Goal: Information Seeking & Learning: Learn about a topic

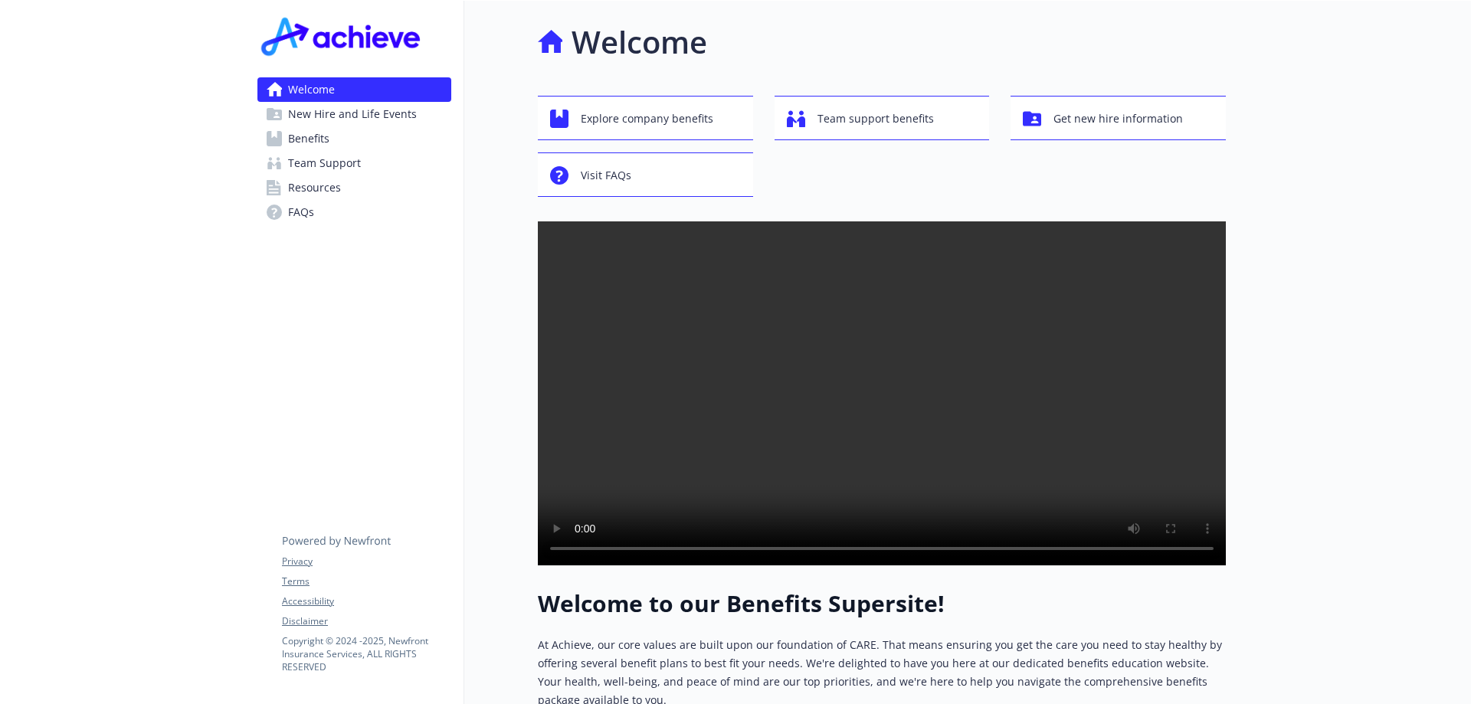
click at [384, 86] on link "Welcome" at bounding box center [354, 89] width 194 height 25
click at [322, 135] on span "Benefits" at bounding box center [308, 138] width 41 height 25
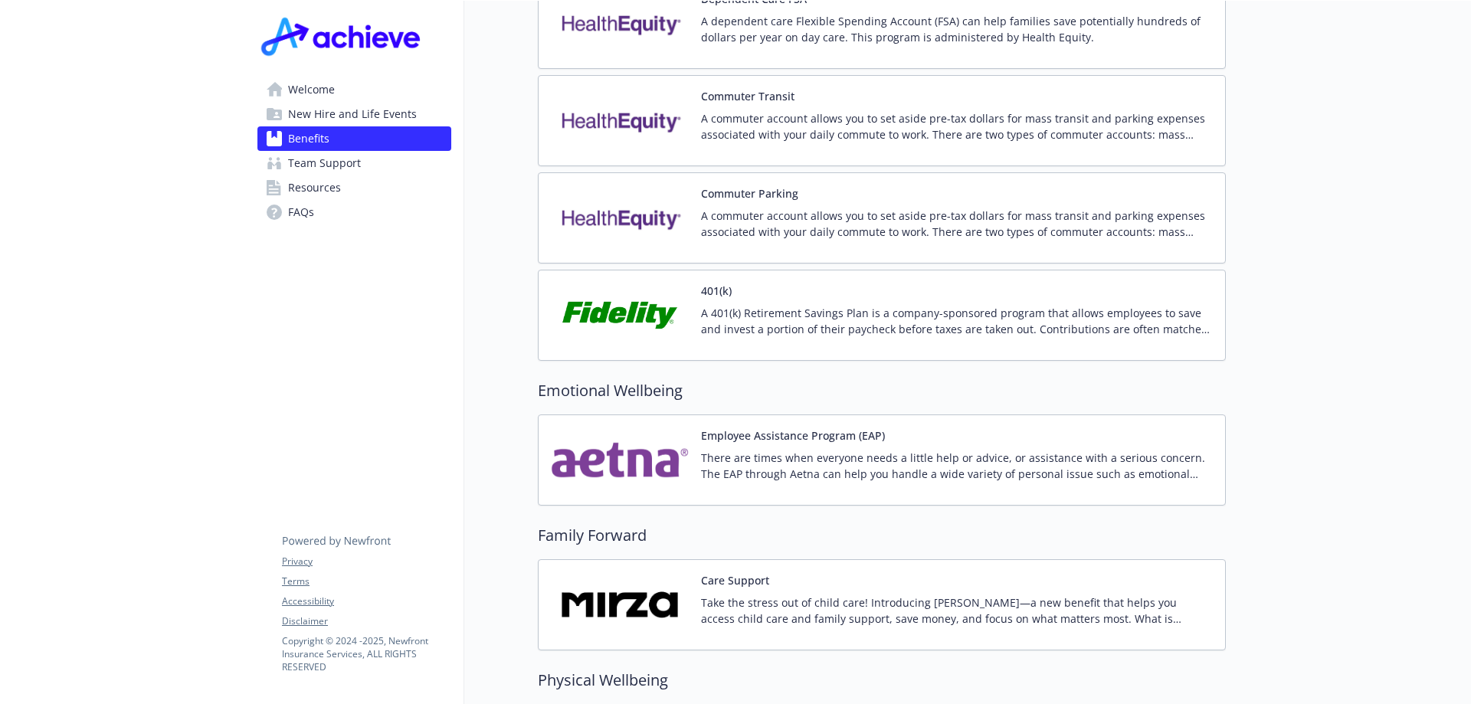
scroll to position [1847, 0]
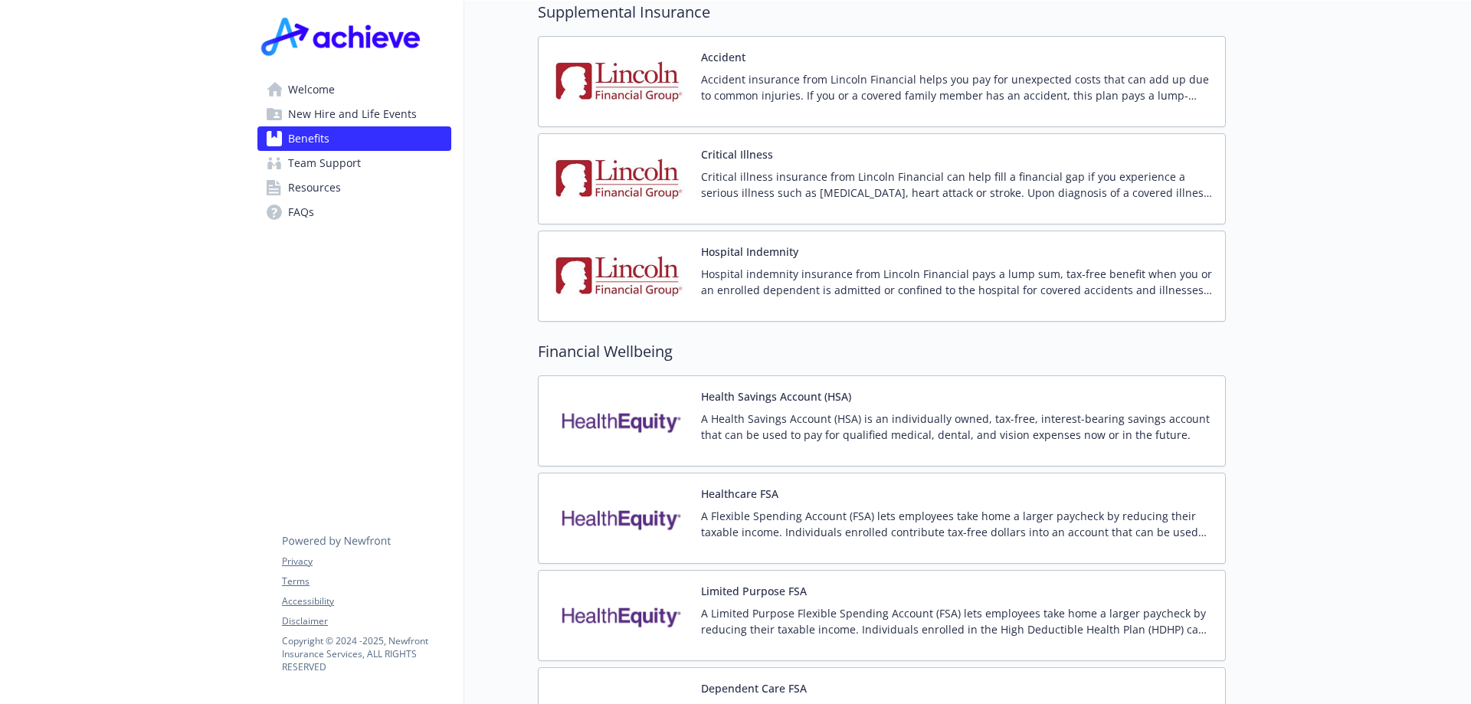
click at [323, 47] on img at bounding box center [342, 36] width 171 height 46
click at [330, 43] on img at bounding box center [342, 36] width 171 height 46
click at [313, 38] on img at bounding box center [342, 36] width 171 height 46
click at [320, 94] on span "Welcome" at bounding box center [311, 89] width 47 height 25
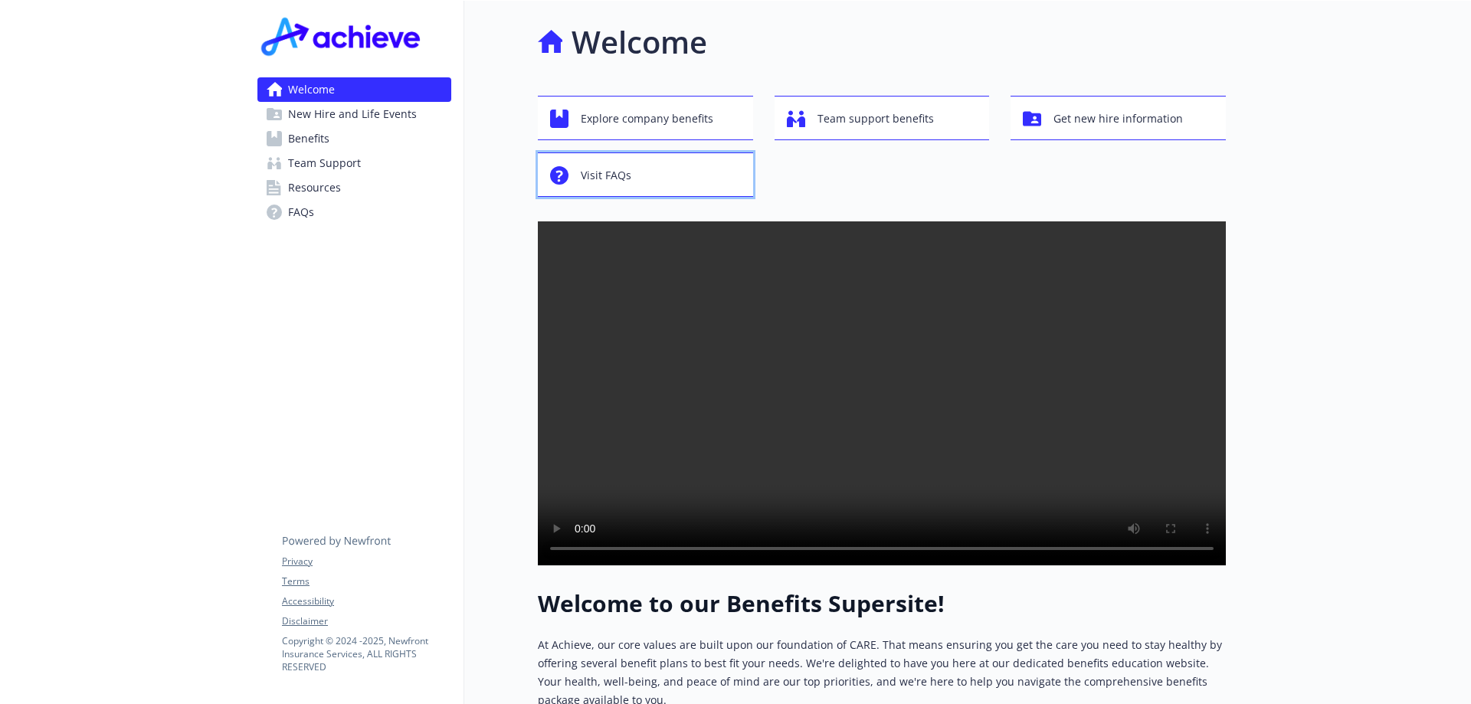
click at [617, 179] on span "Visit FAQs" at bounding box center [606, 175] width 51 height 29
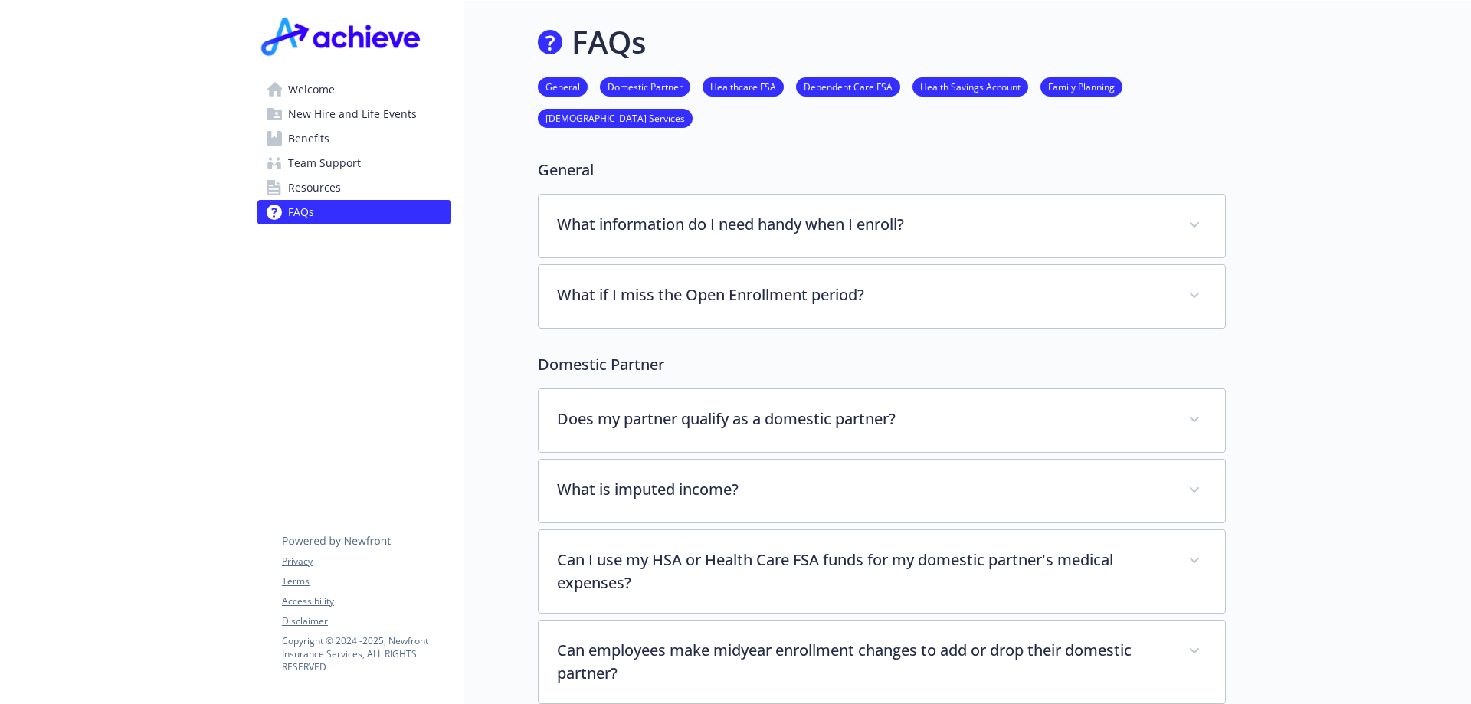
click at [560, 80] on link "General" at bounding box center [563, 86] width 50 height 15
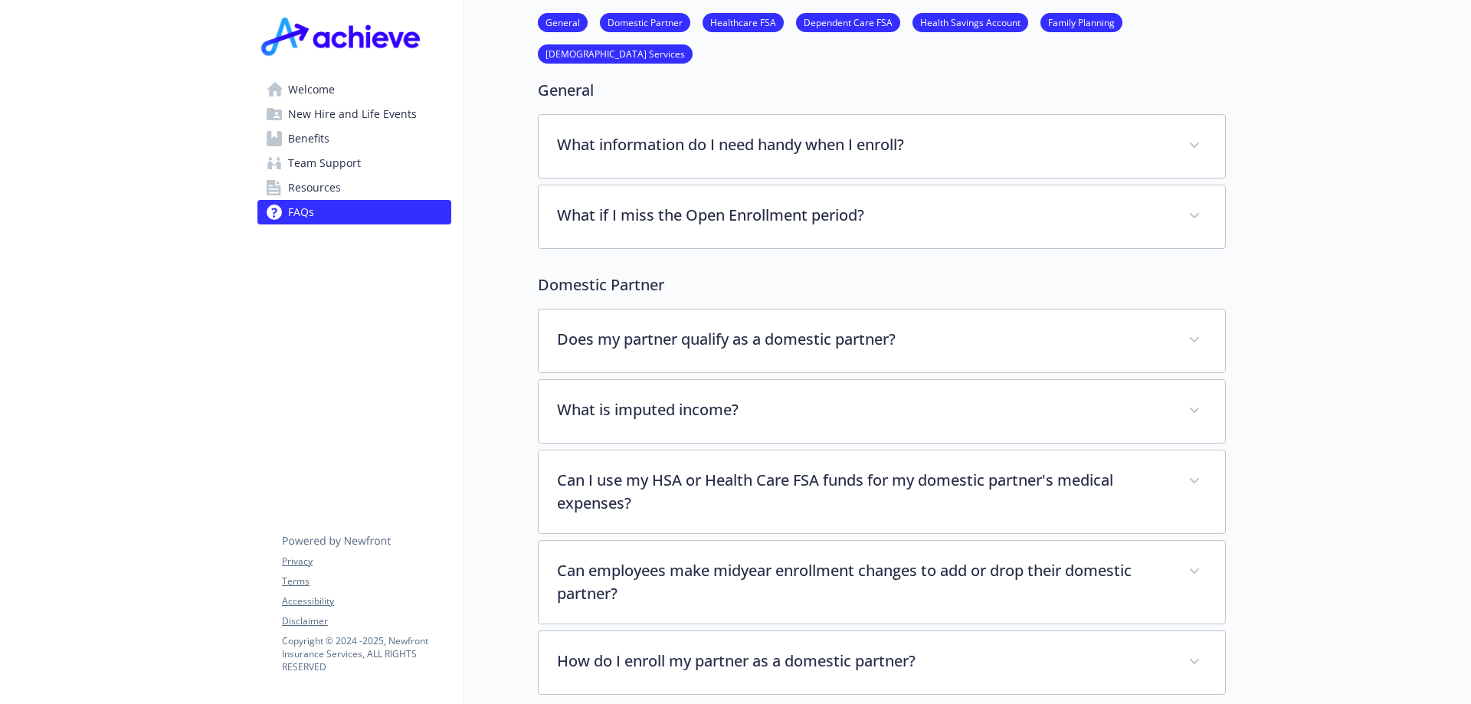
scroll to position [0, 11]
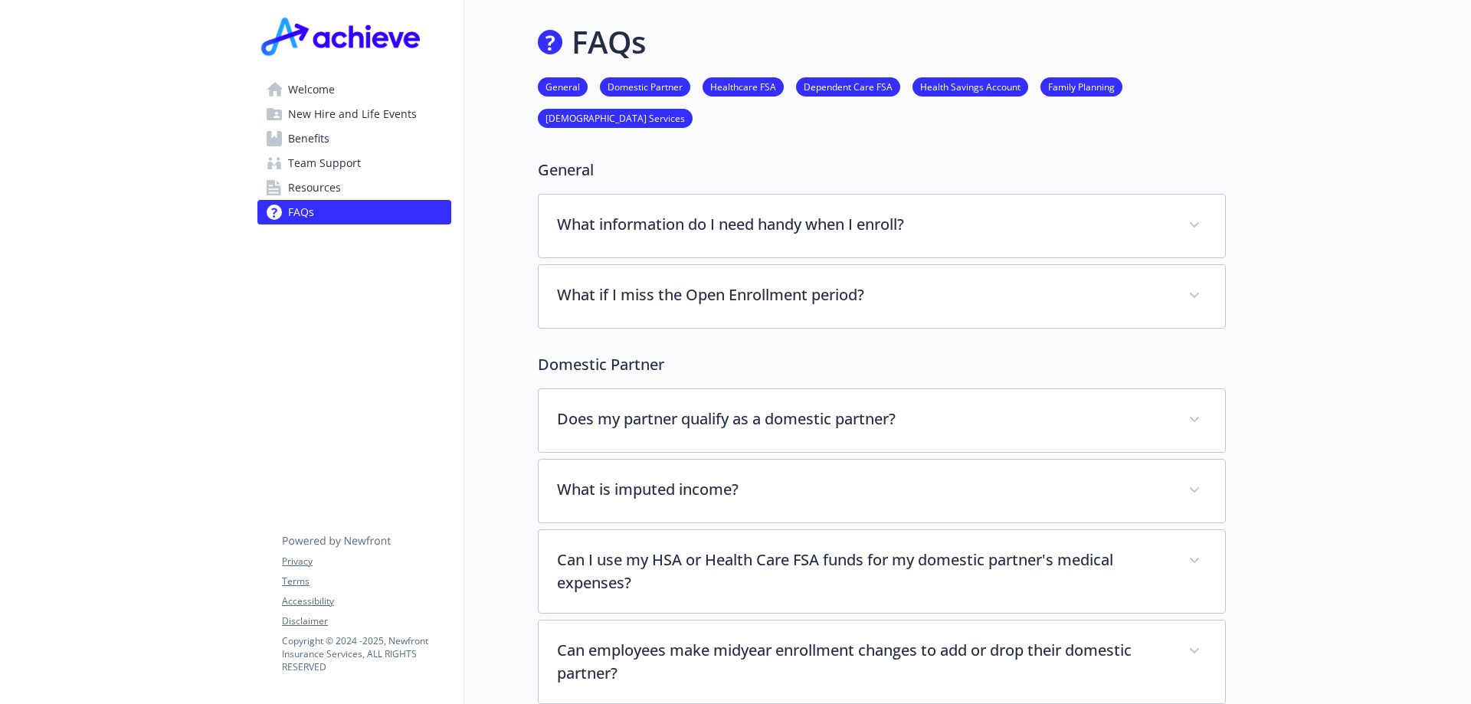
click at [320, 96] on span "Welcome" at bounding box center [311, 89] width 47 height 25
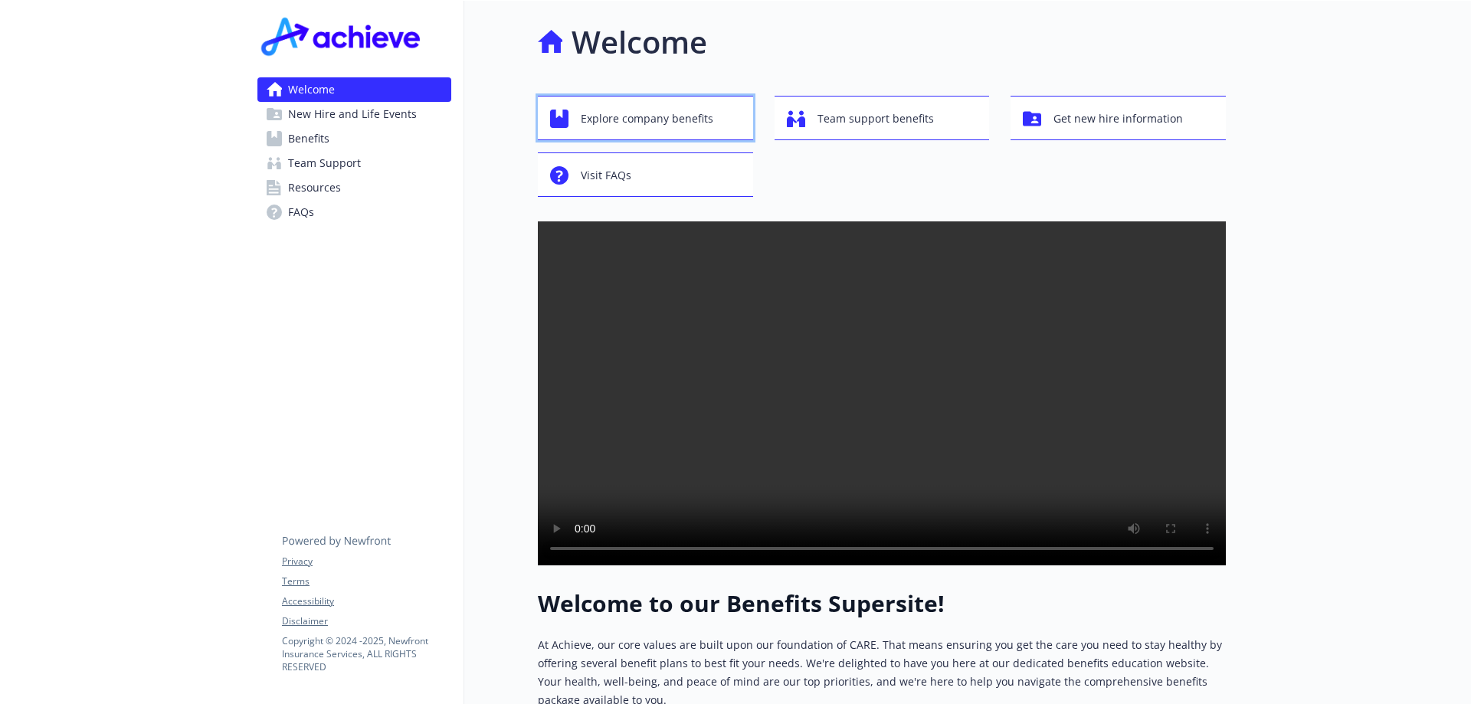
click at [569, 111] on div "Explore company benefits" at bounding box center [647, 118] width 195 height 29
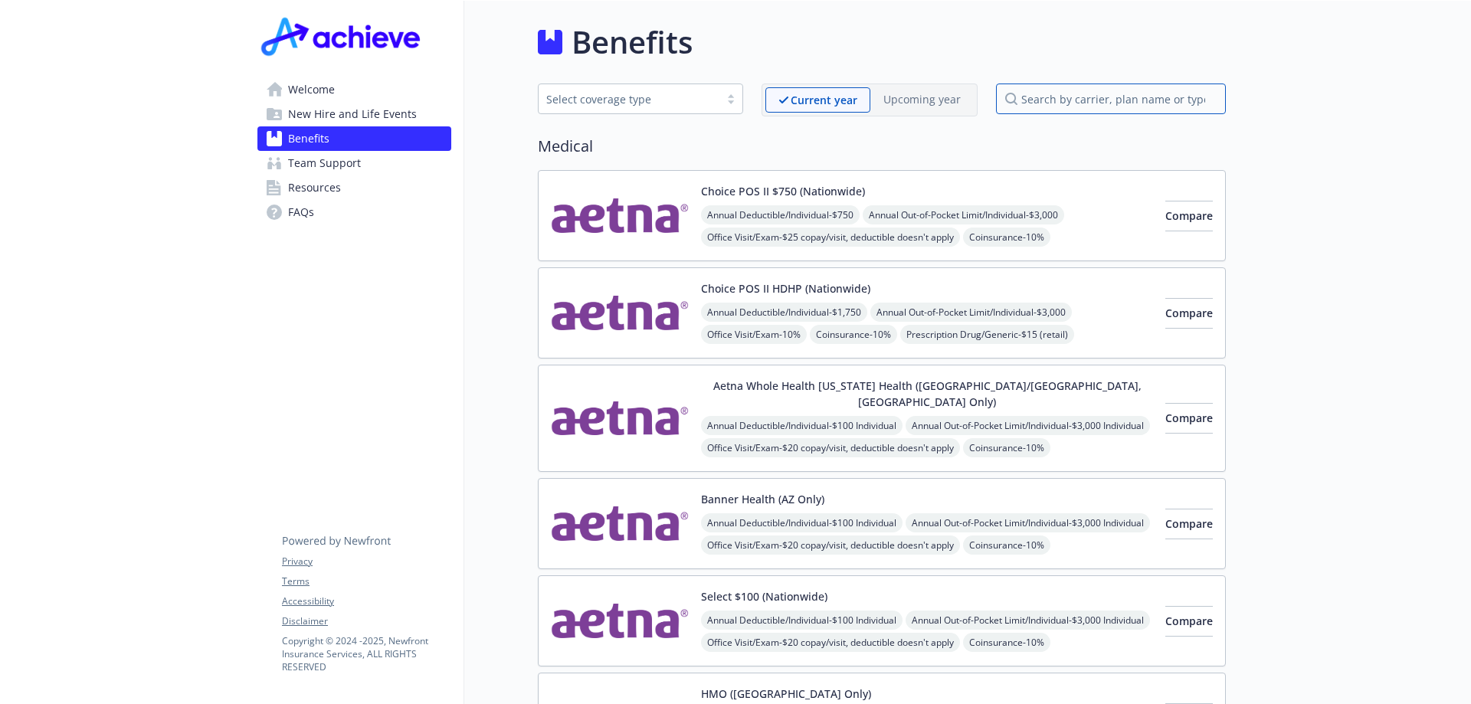
click at [1047, 101] on input "search by carrier, plan name or type" at bounding box center [1111, 99] width 230 height 31
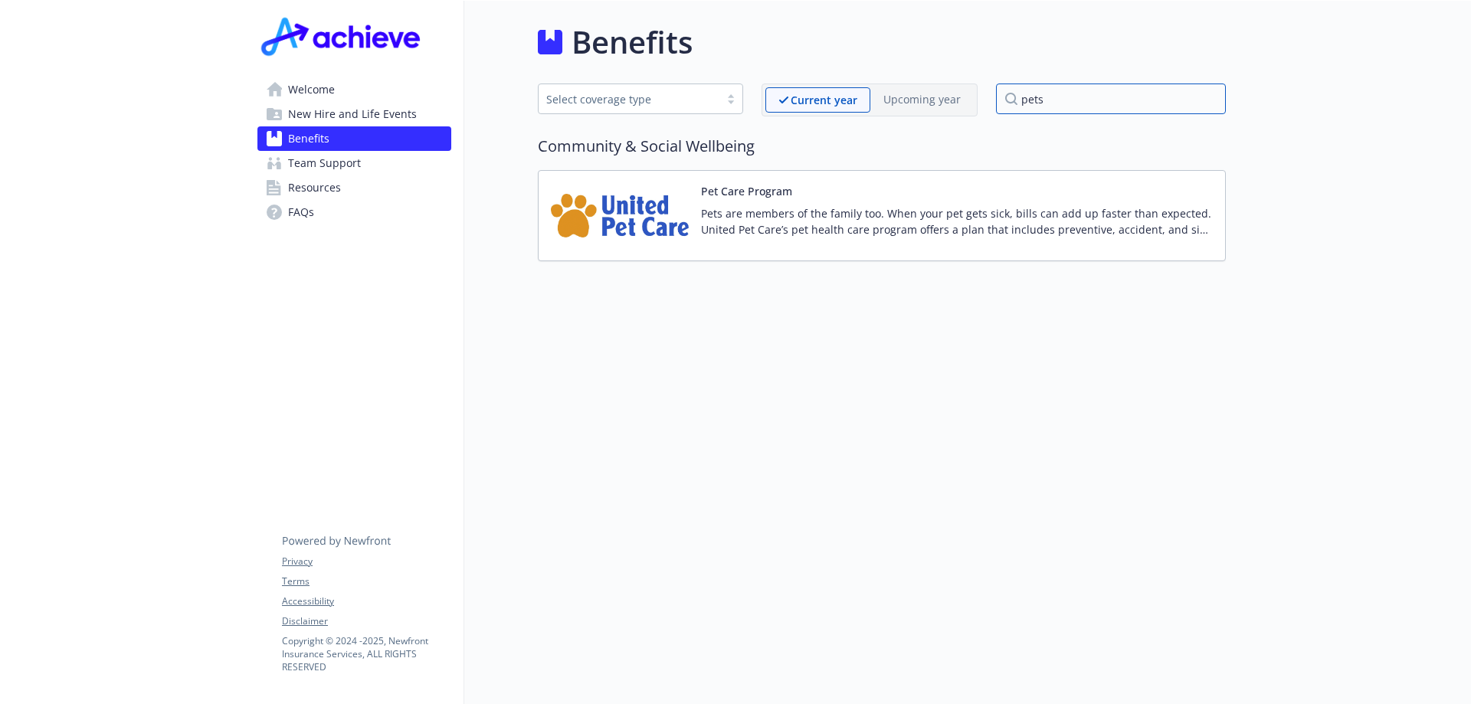
type input "pets"
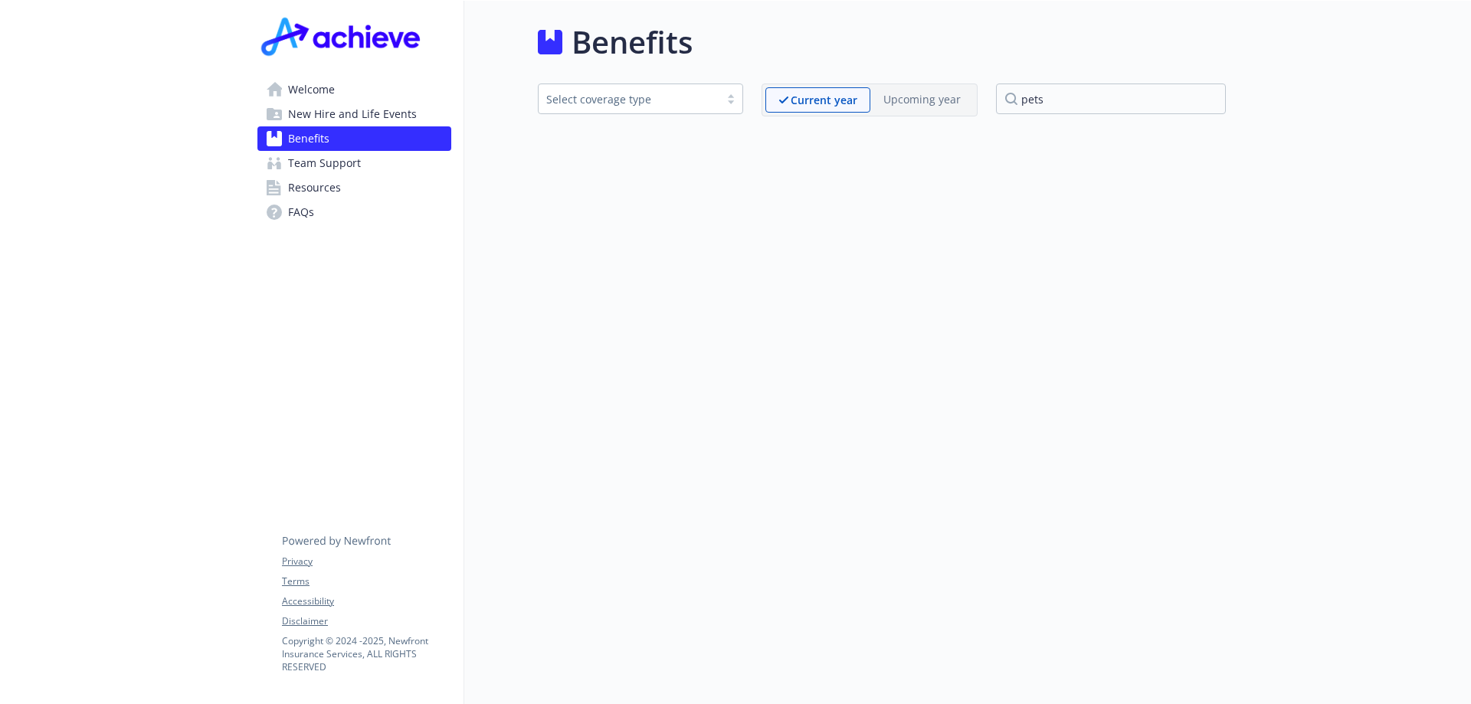
click at [298, 189] on span "Resources" at bounding box center [314, 187] width 53 height 25
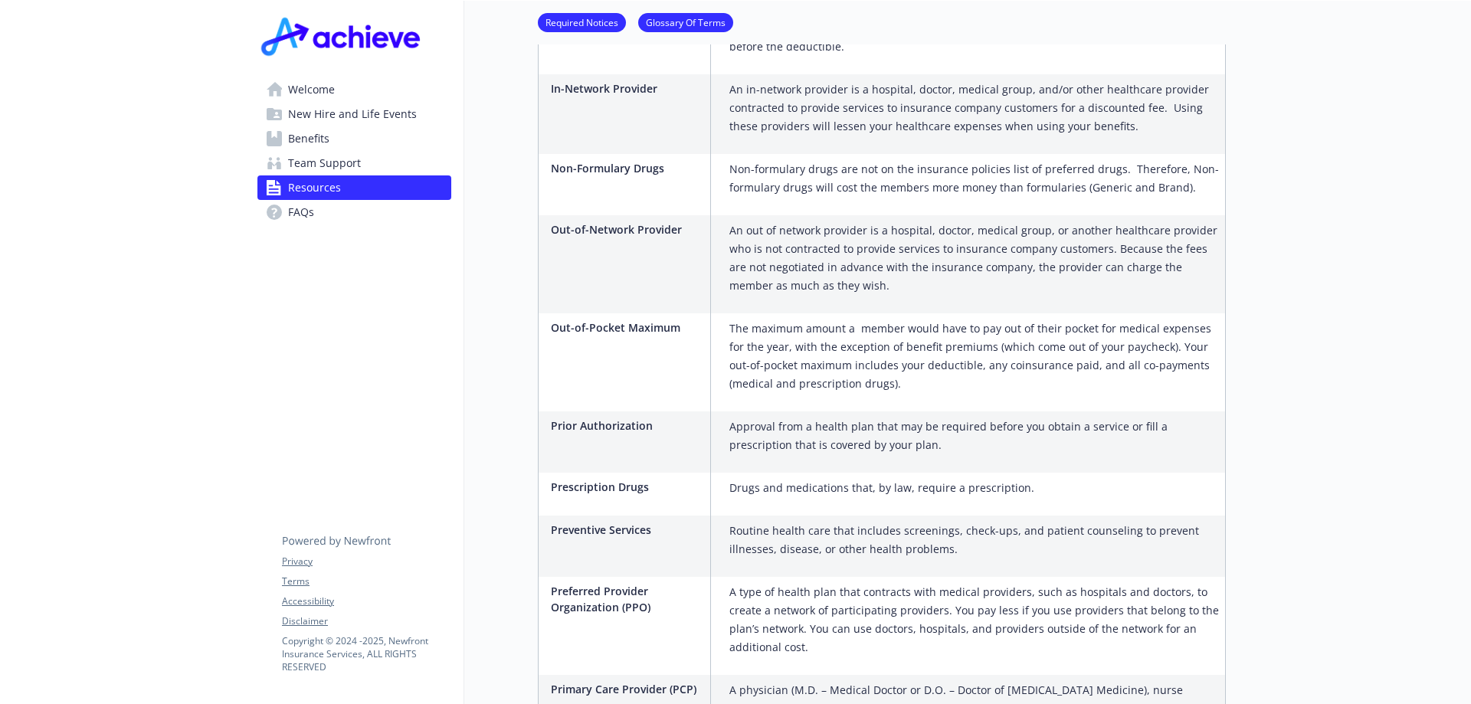
scroll to position [1634, 11]
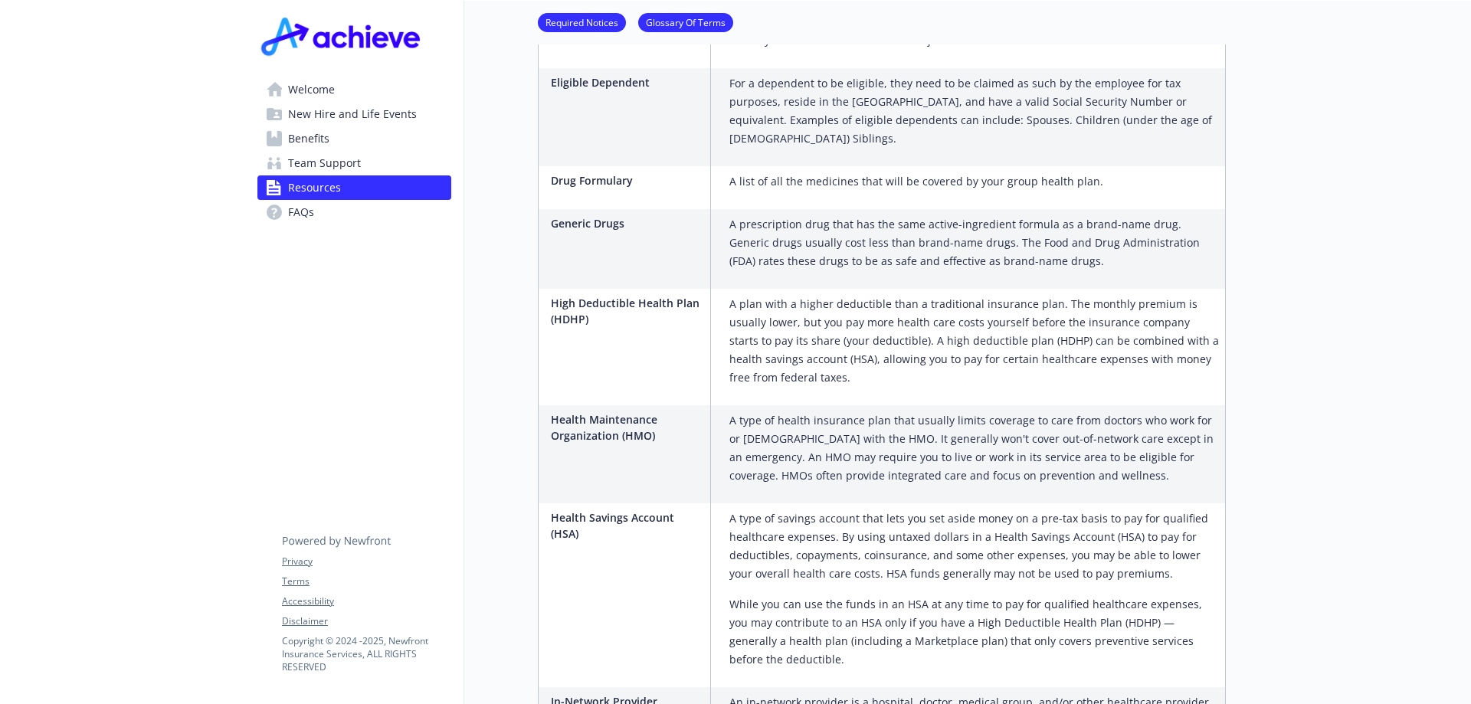
click at [293, 209] on span "FAQs" at bounding box center [301, 212] width 26 height 25
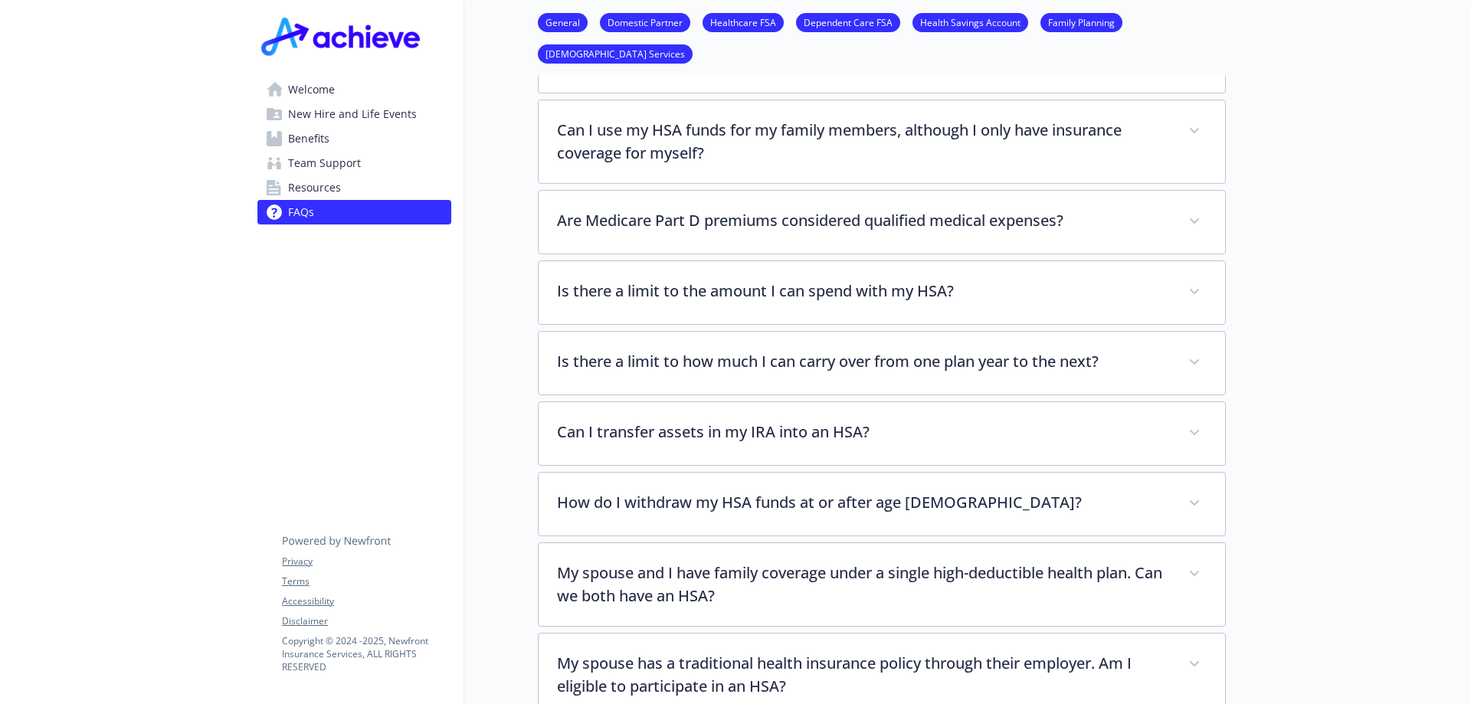
scroll to position [2860, 11]
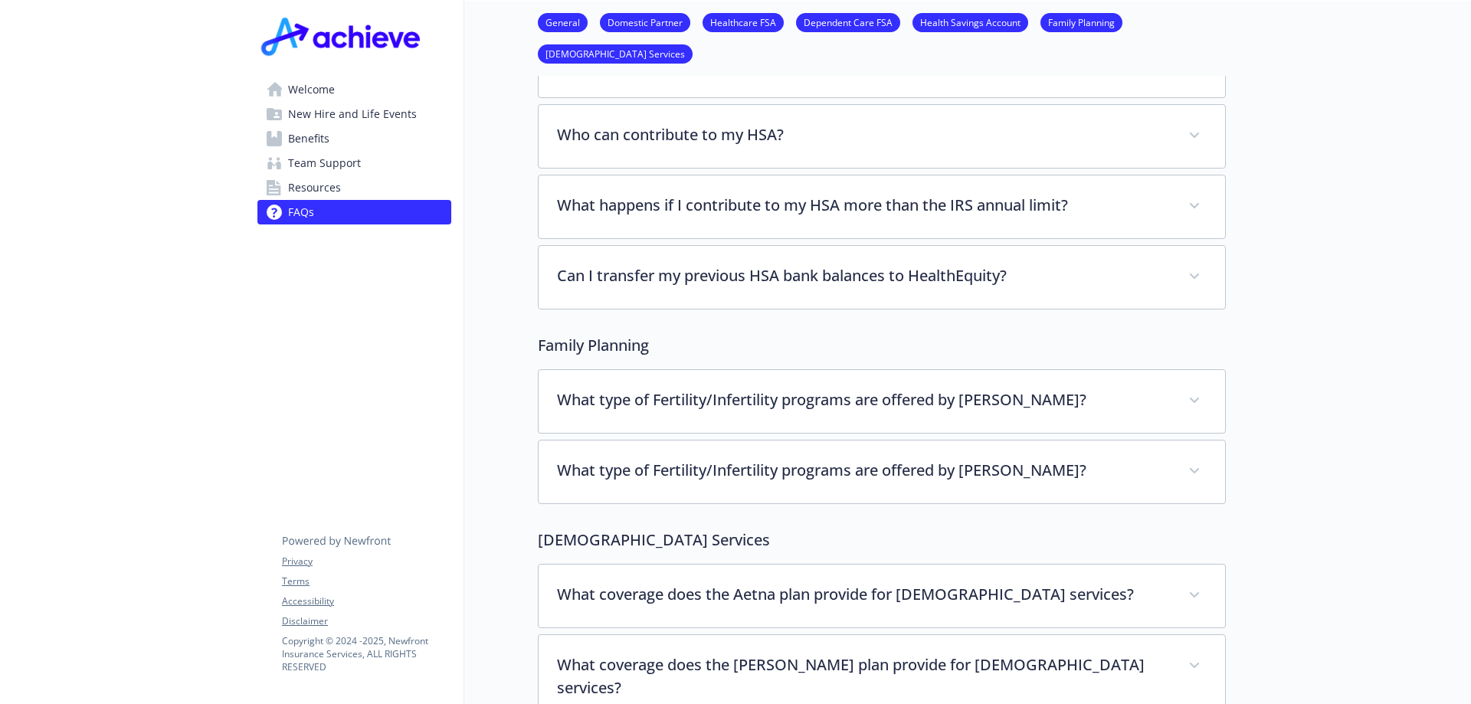
click at [306, 158] on span "Team Support" at bounding box center [324, 163] width 73 height 25
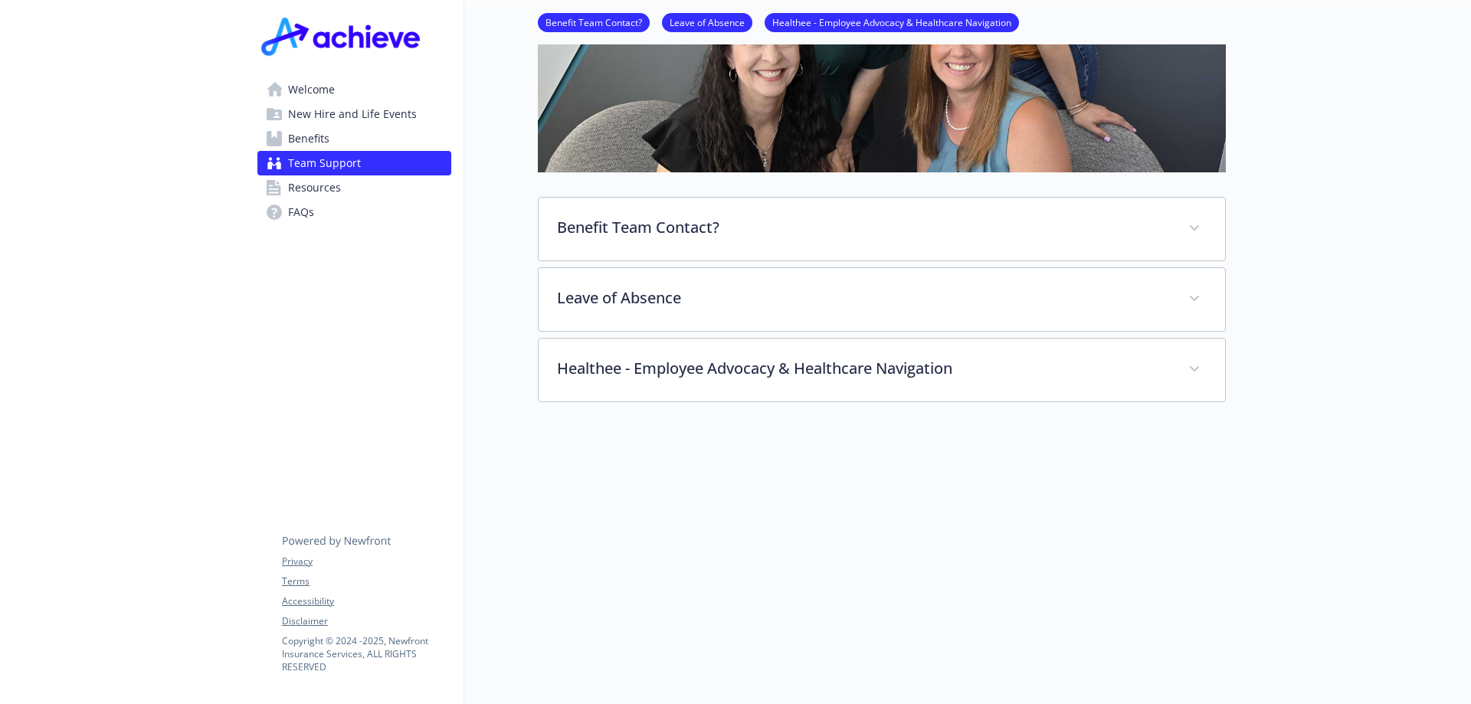
scroll to position [0, 11]
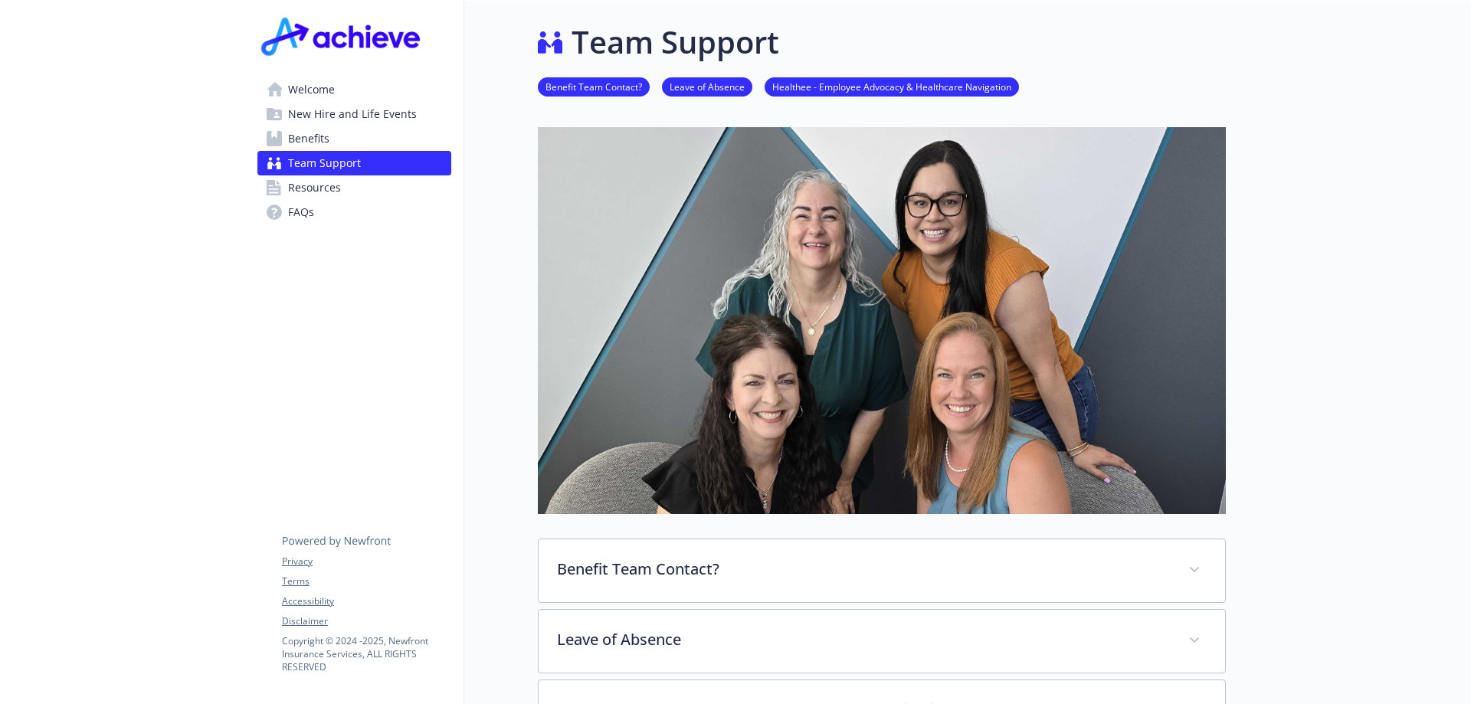
click at [306, 119] on span "New Hire and Life Events" at bounding box center [352, 114] width 129 height 25
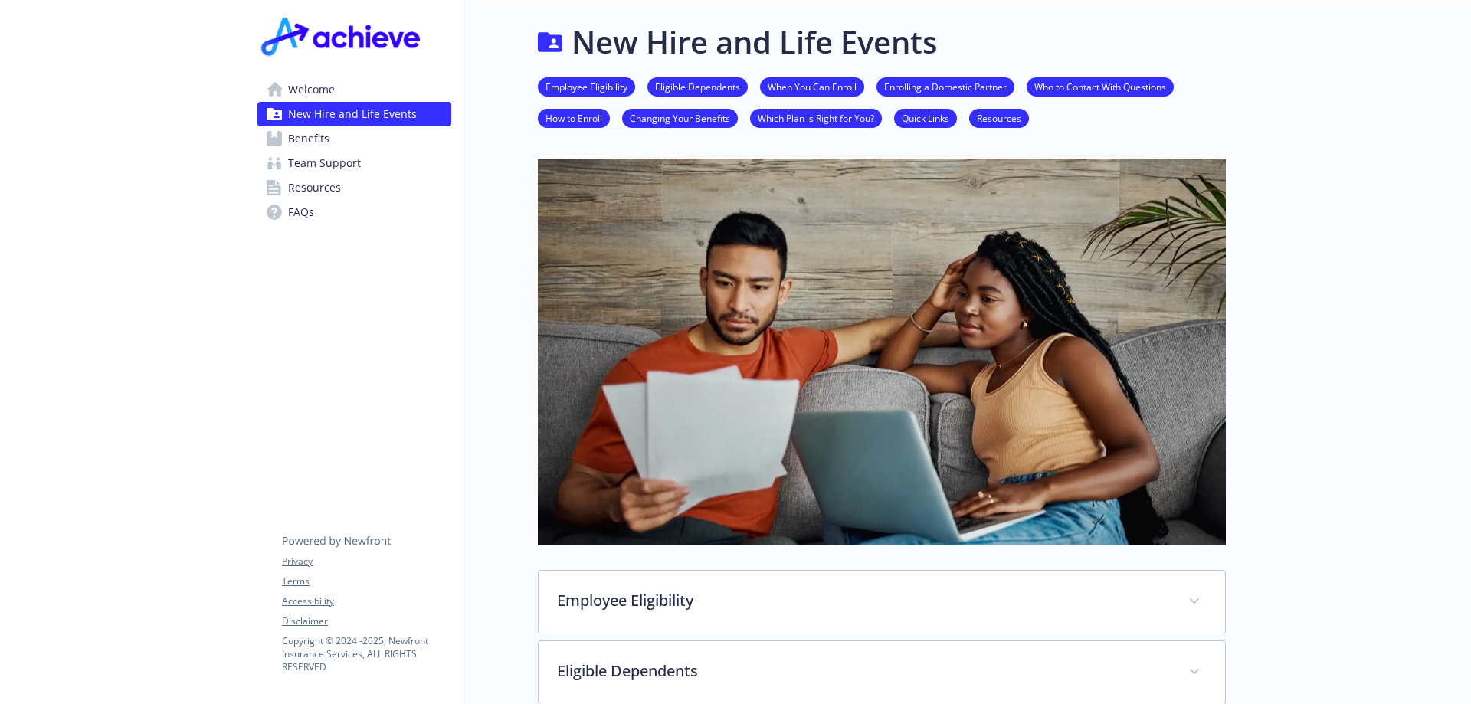
scroll to position [306, 11]
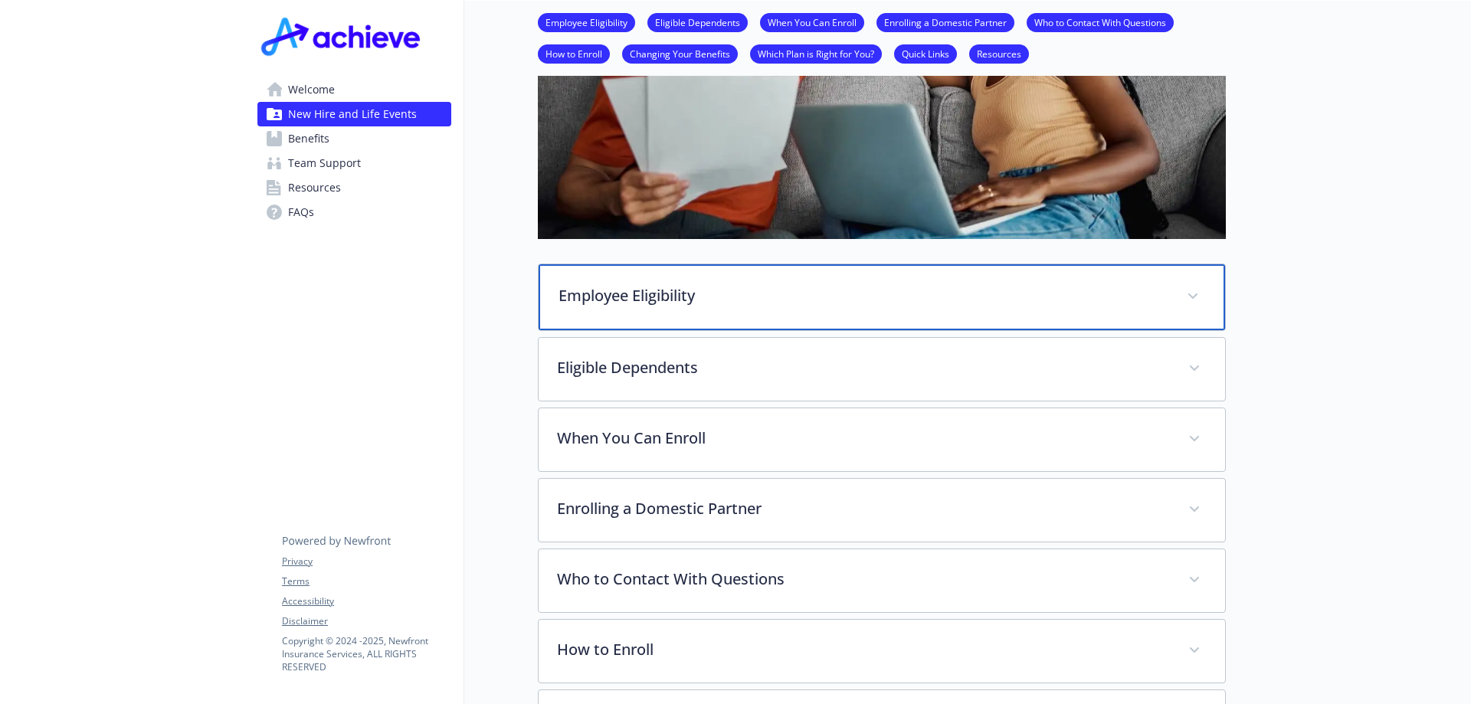
click at [742, 285] on p "Employee Eligibility" at bounding box center [863, 295] width 610 height 23
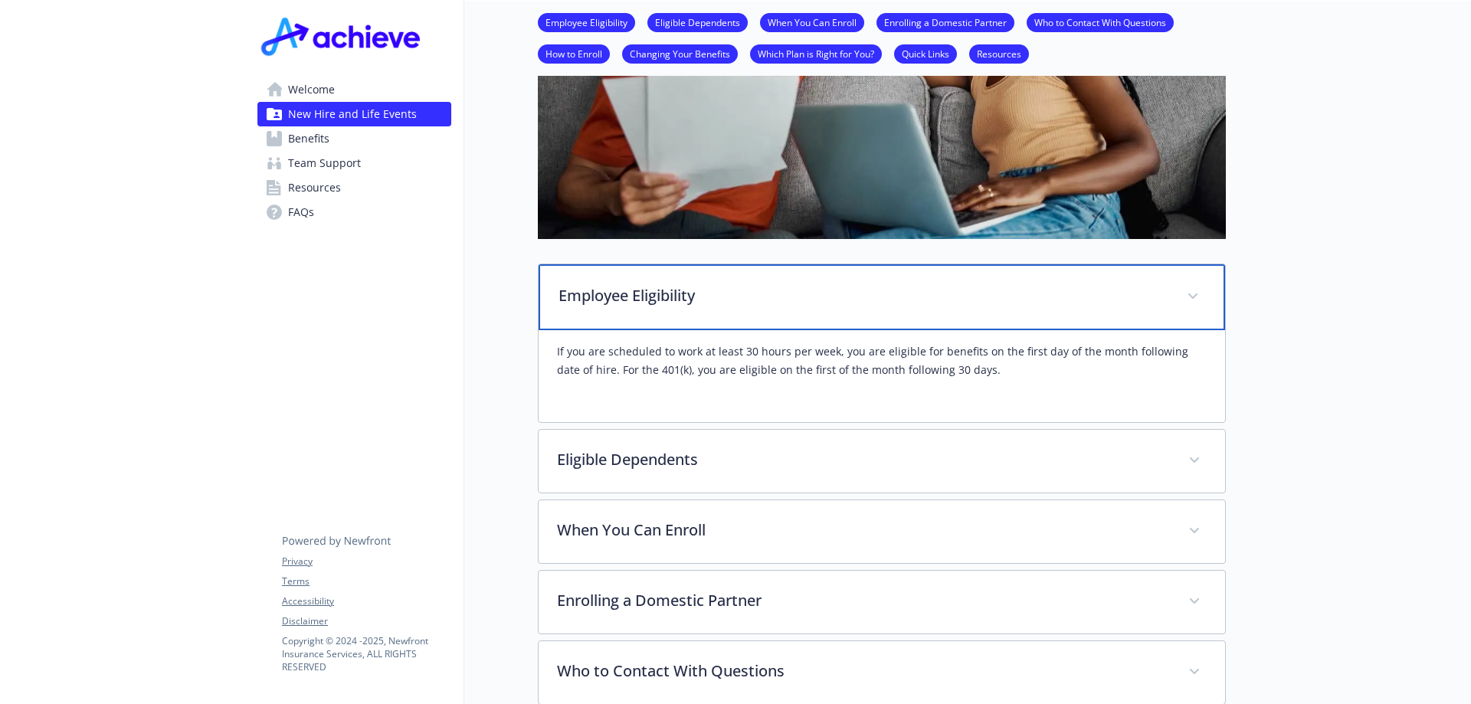
scroll to position [460, 11]
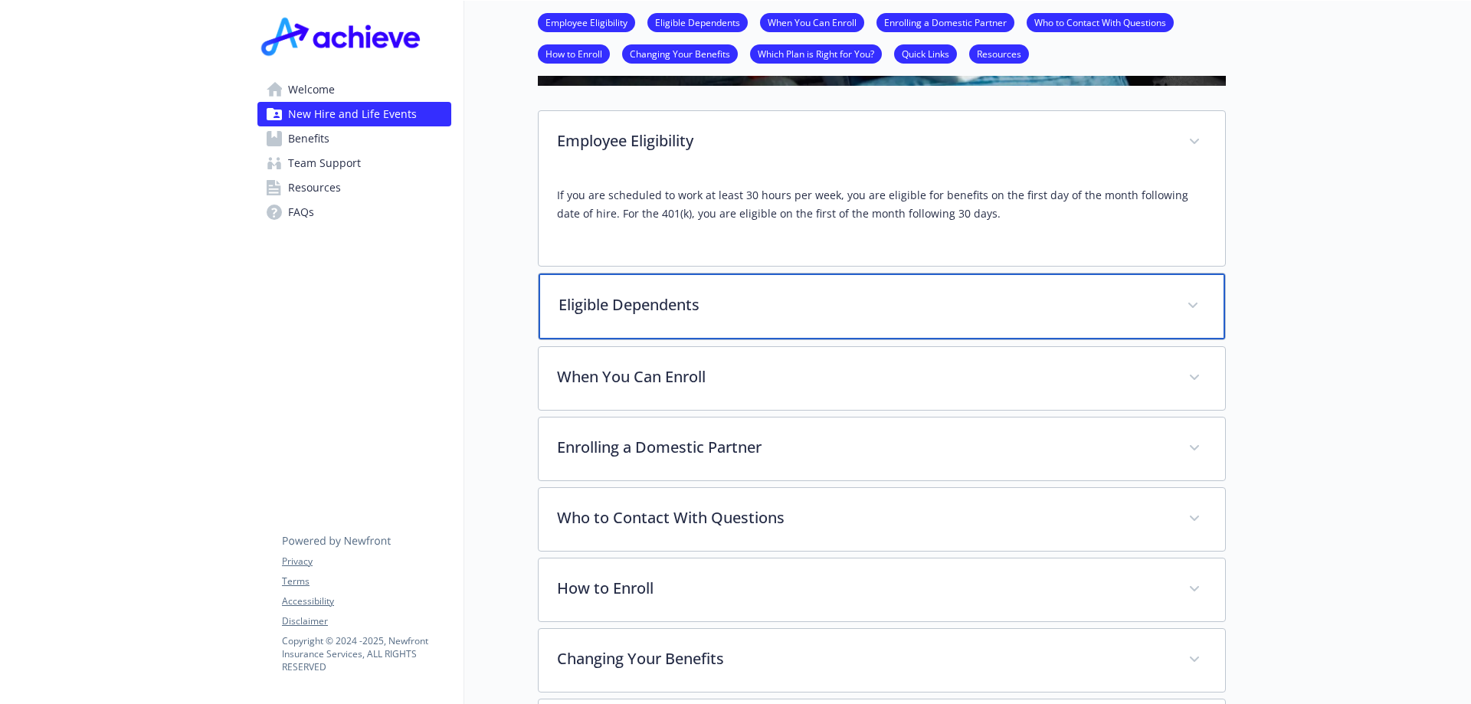
click at [612, 311] on p "Eligible Dependents" at bounding box center [863, 304] width 610 height 23
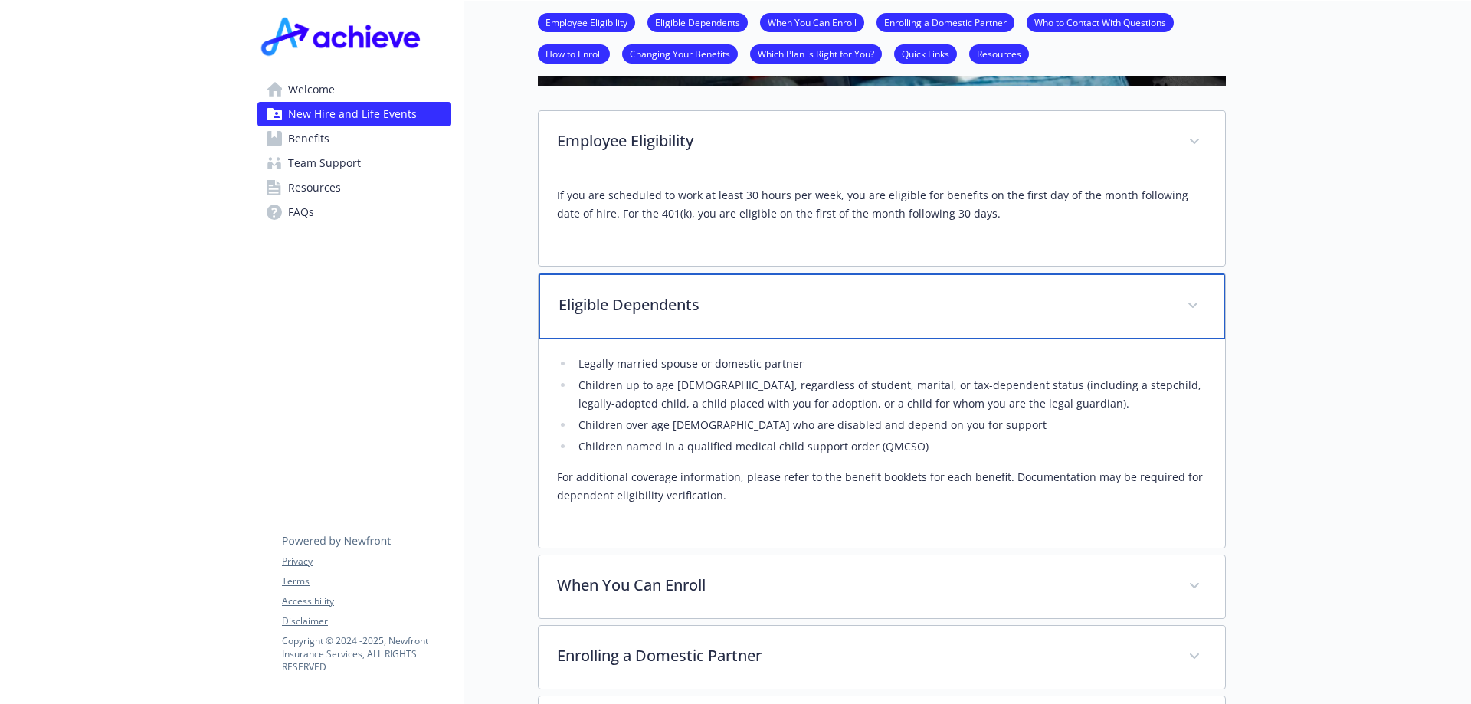
click at [612, 311] on p "Eligible Dependents" at bounding box center [863, 304] width 610 height 23
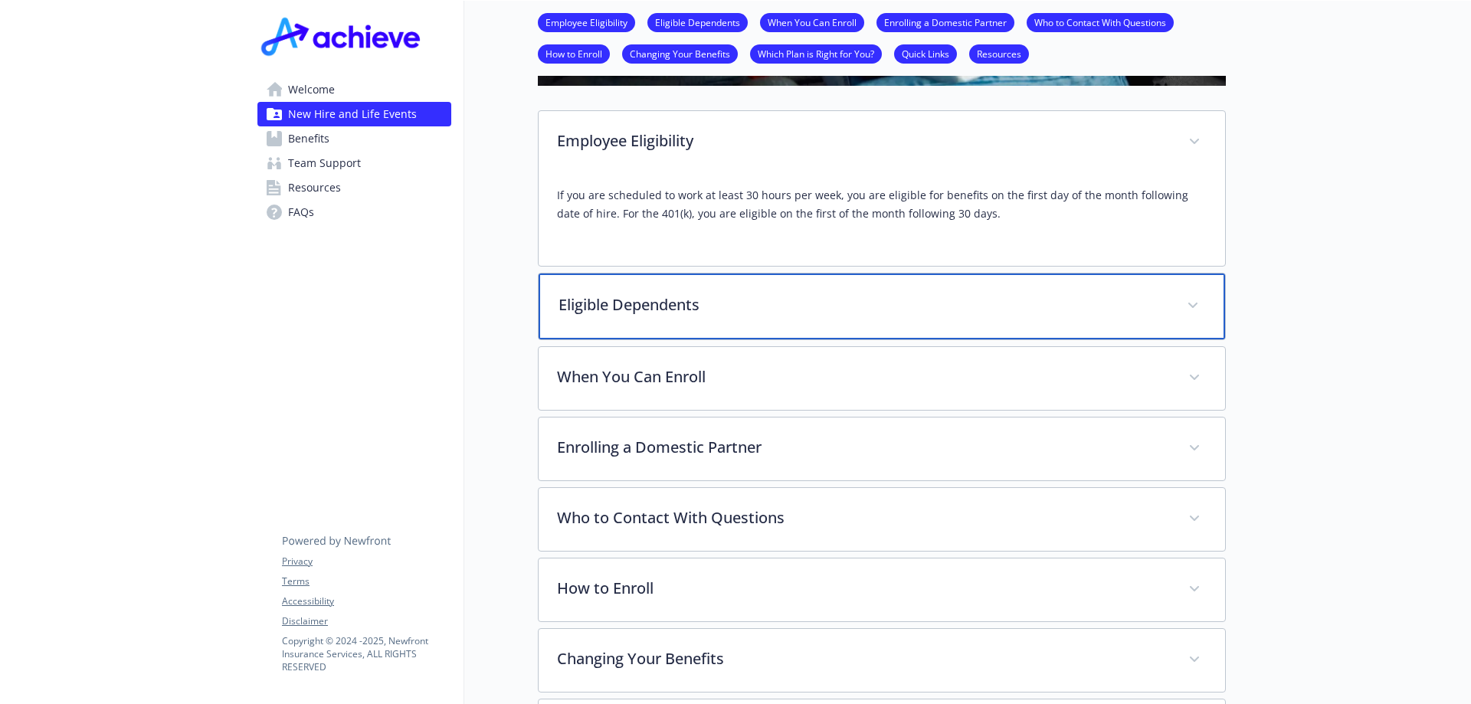
scroll to position [689, 11]
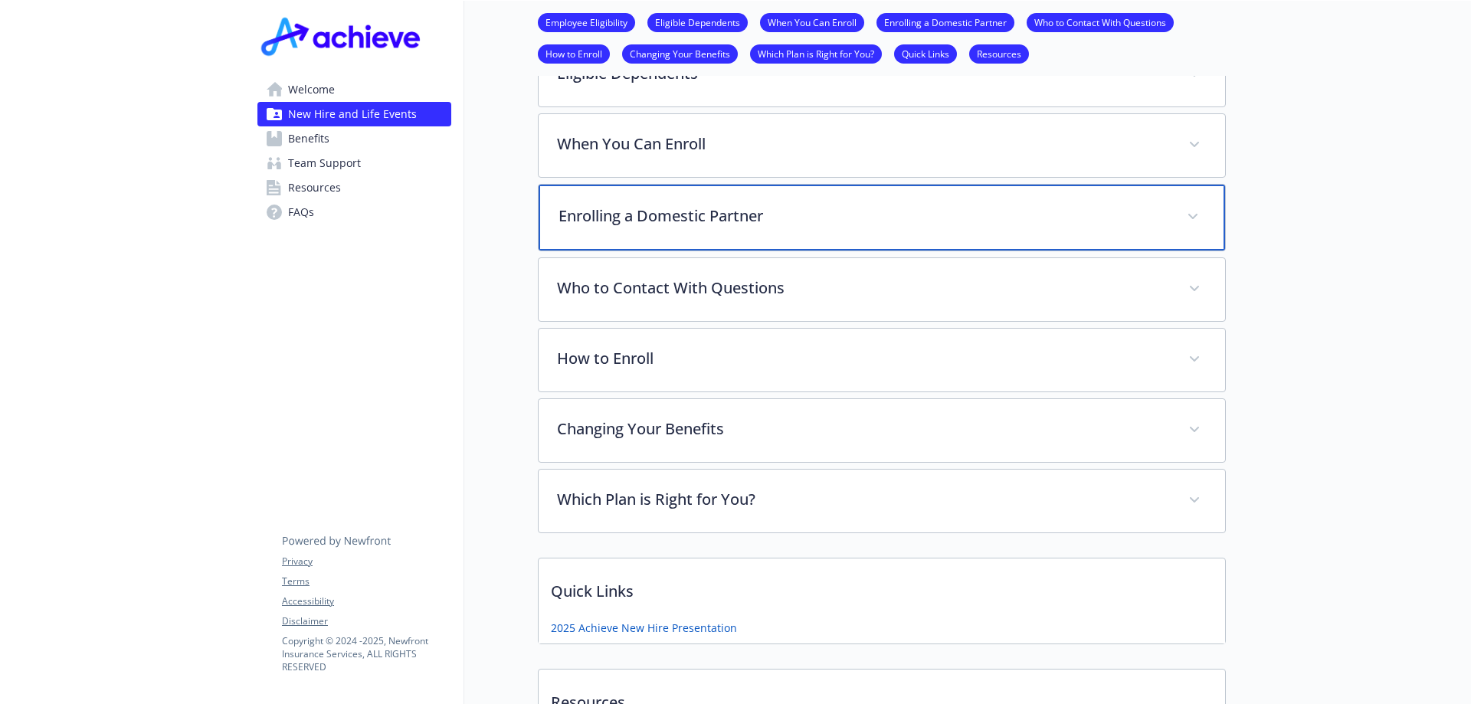
click at [639, 206] on p "Enrolling a Domestic Partner" at bounding box center [863, 216] width 610 height 23
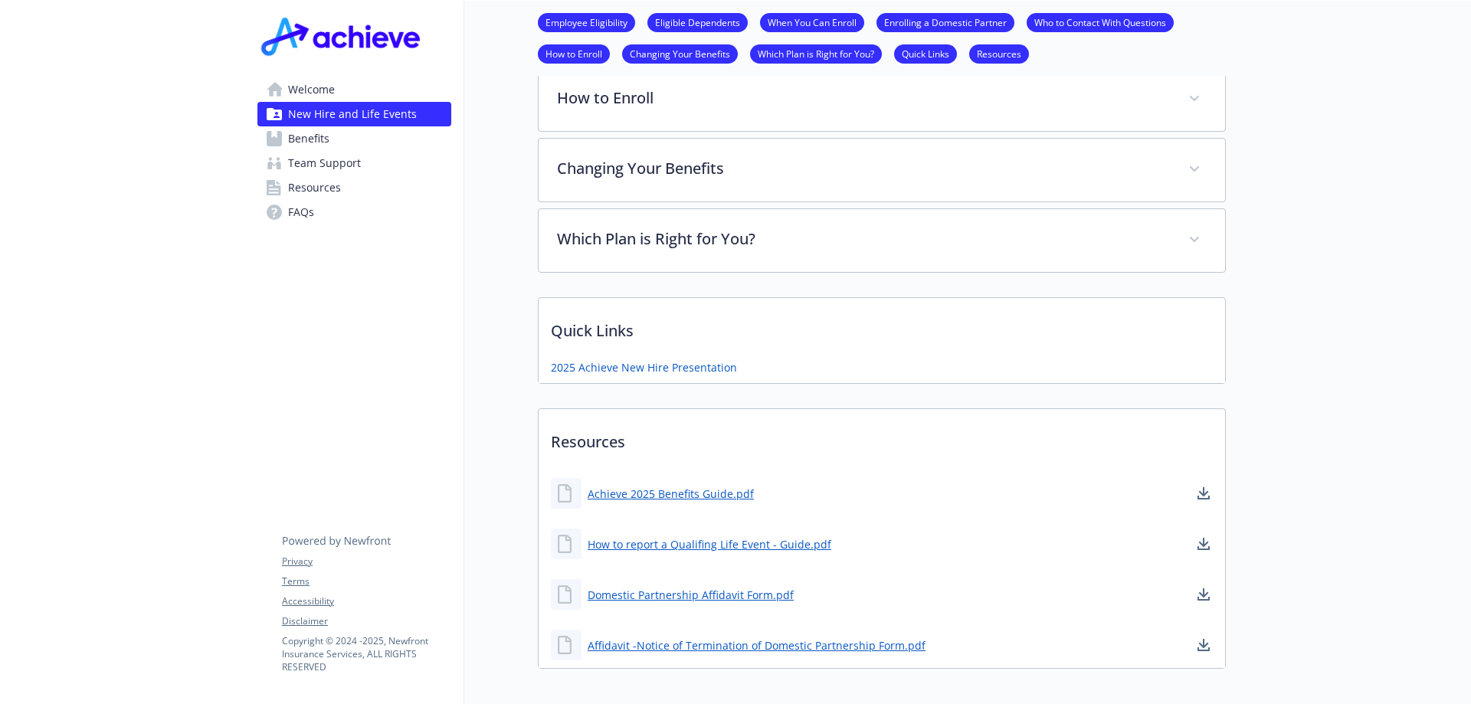
scroll to position [1149, 11]
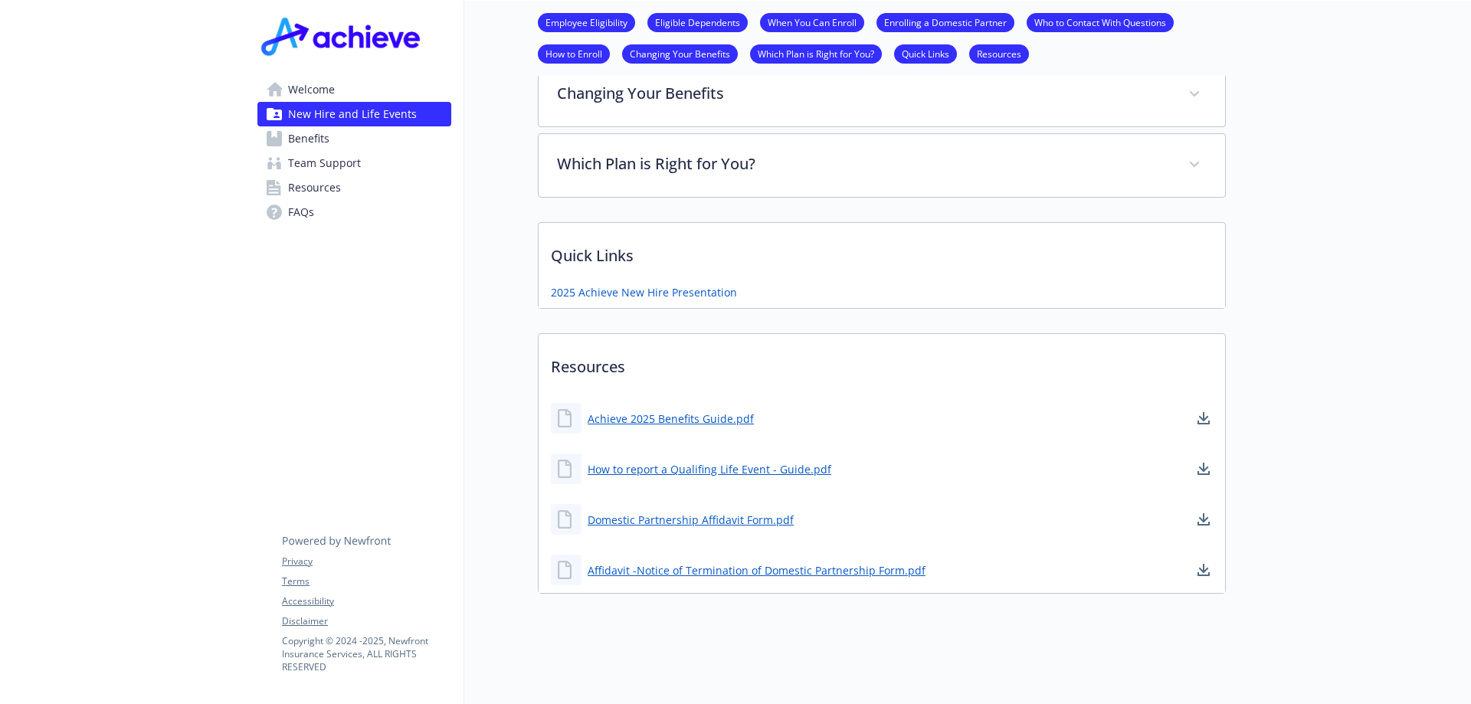
click at [298, 209] on span "FAQs" at bounding box center [301, 212] width 26 height 25
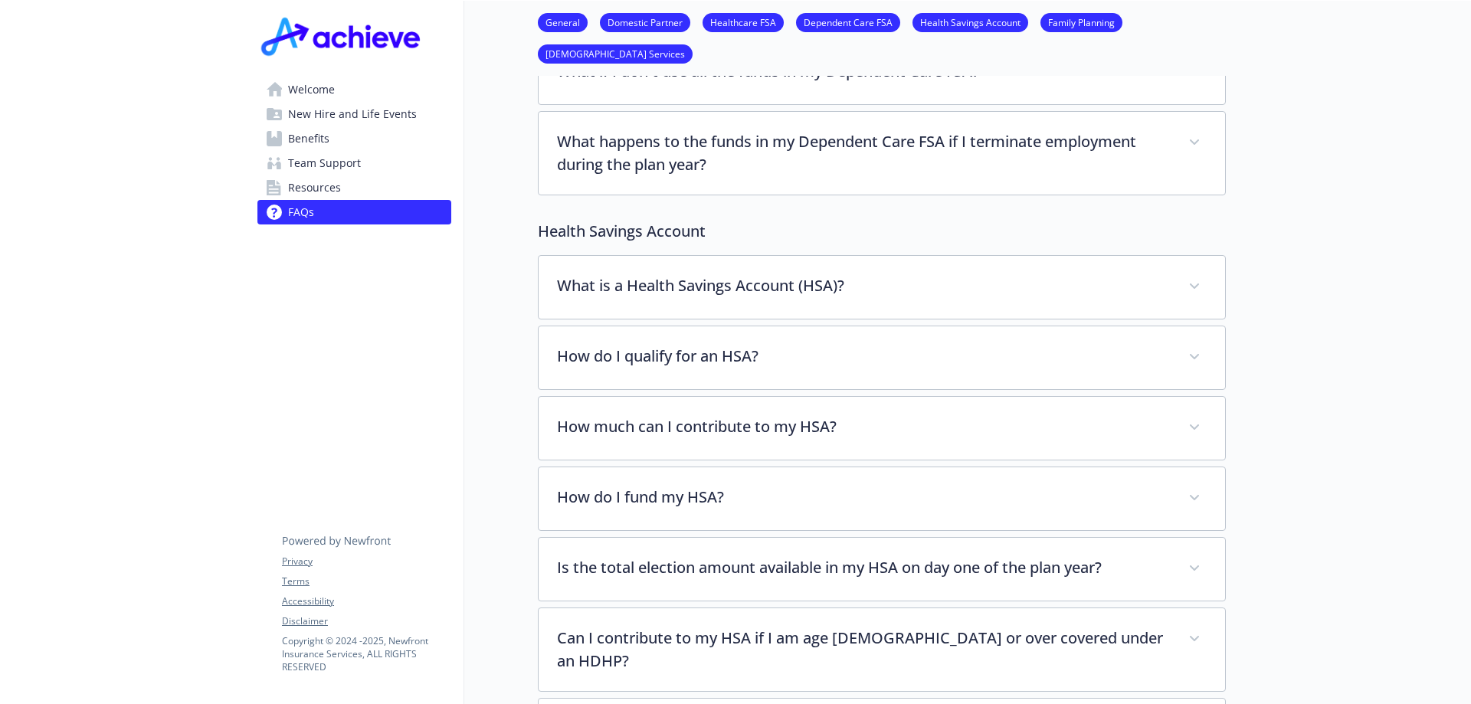
click at [309, 208] on link "FAQs" at bounding box center [354, 212] width 194 height 25
click at [300, 190] on span "Resources" at bounding box center [314, 187] width 53 height 25
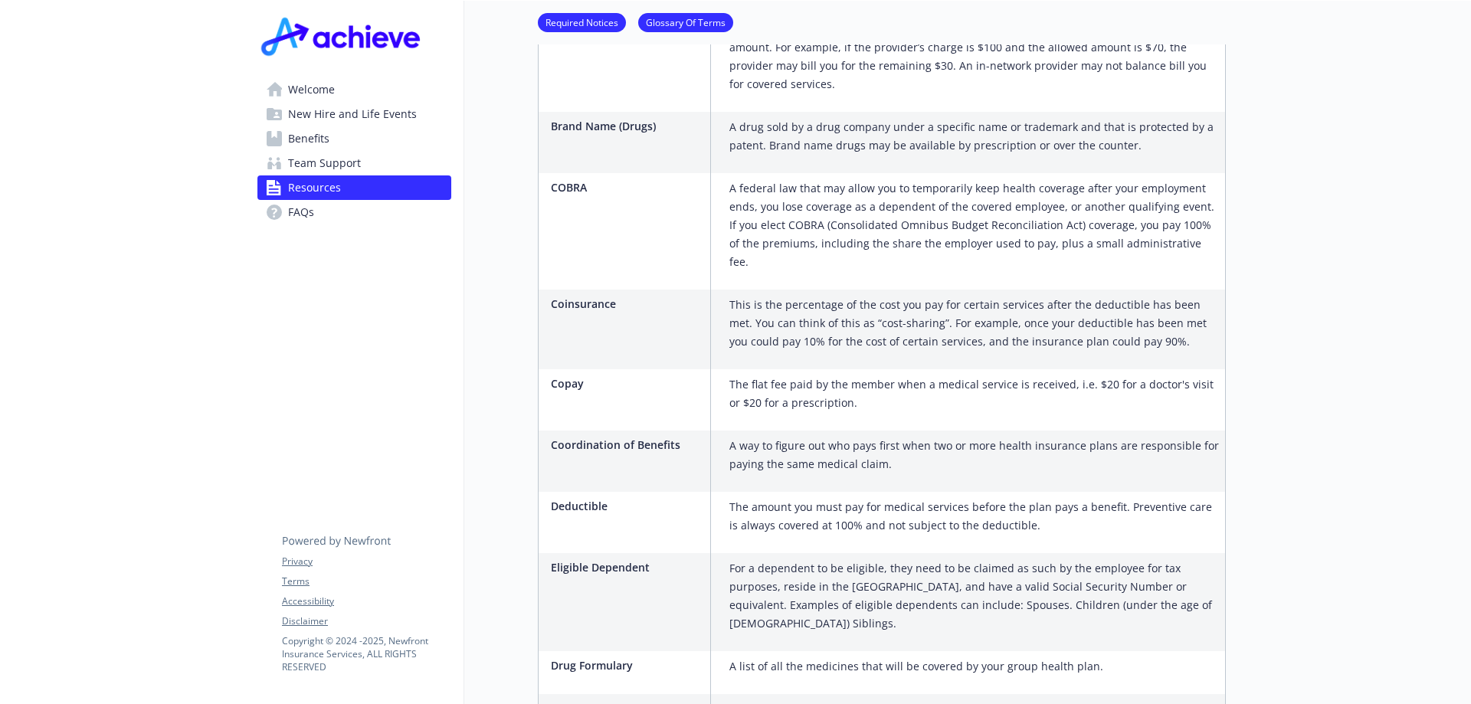
click at [319, 95] on span "Welcome" at bounding box center [311, 89] width 47 height 25
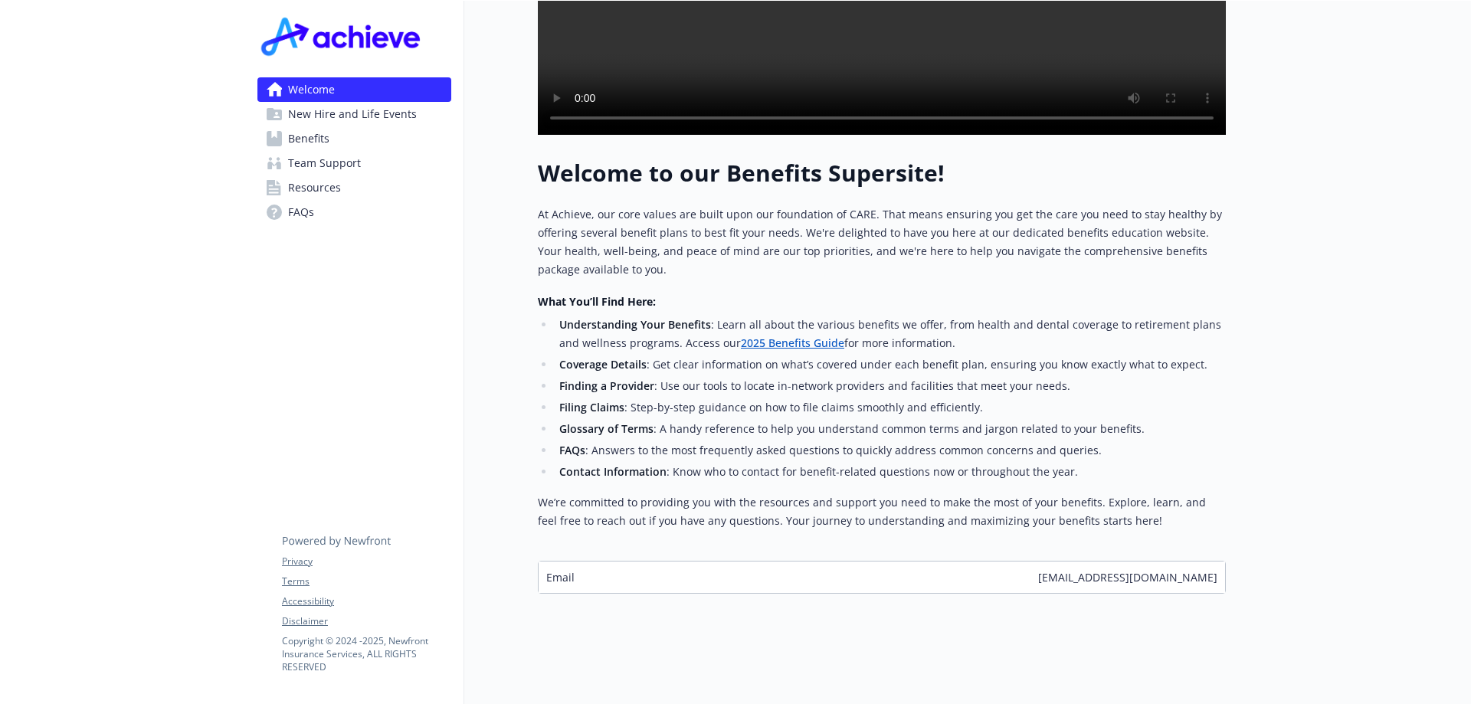
click at [327, 39] on img at bounding box center [342, 36] width 171 height 46
click at [776, 336] on link "2025 Benefits Guide" at bounding box center [792, 343] width 103 height 15
